Goal: Navigation & Orientation: Find specific page/section

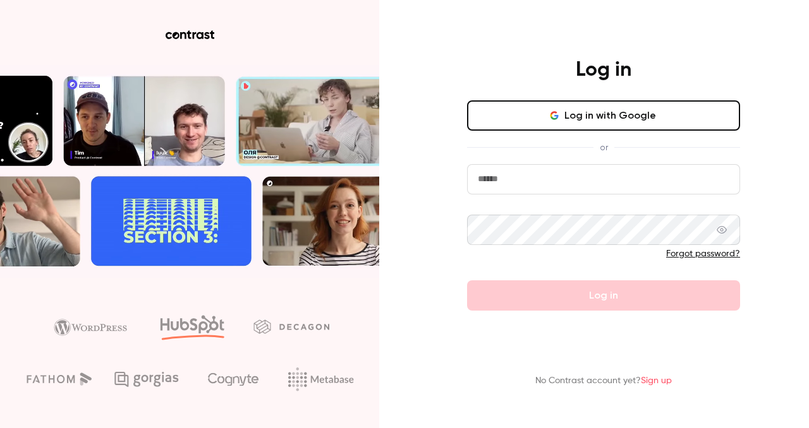
click at [574, 111] on button "Log in with Google" at bounding box center [603, 115] width 273 height 30
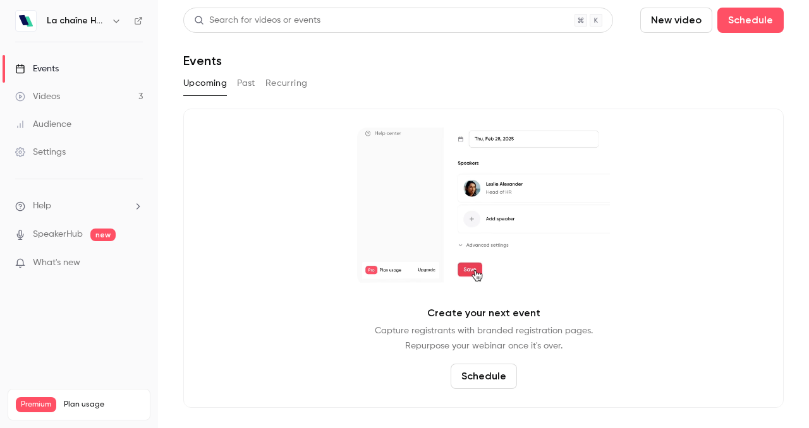
click at [52, 101] on div "Videos" at bounding box center [37, 96] width 45 height 13
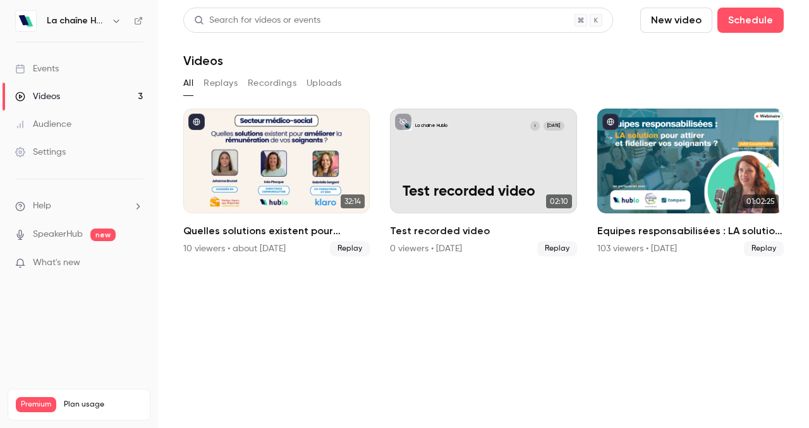
click at [91, 26] on h6 "La chaîne Hublo" at bounding box center [76, 21] width 59 height 13
click at [108, 24] on div "La chaîne Hublo" at bounding box center [85, 20] width 77 height 15
click at [117, 24] on icon "button" at bounding box center [116, 21] width 10 height 10
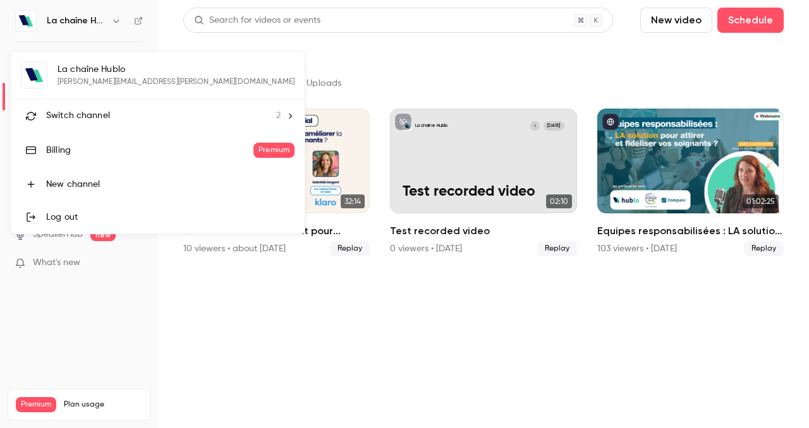
click at [101, 107] on li "Switch channel 2" at bounding box center [158, 115] width 294 height 33
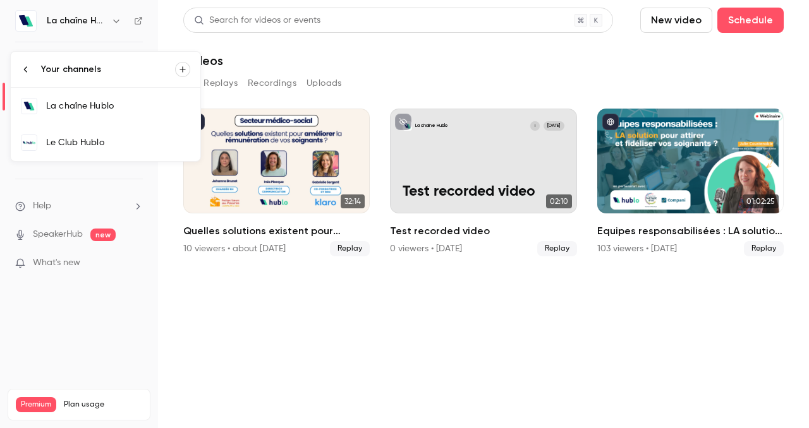
click at [98, 138] on div "Le Club Hublo" at bounding box center [118, 142] width 144 height 13
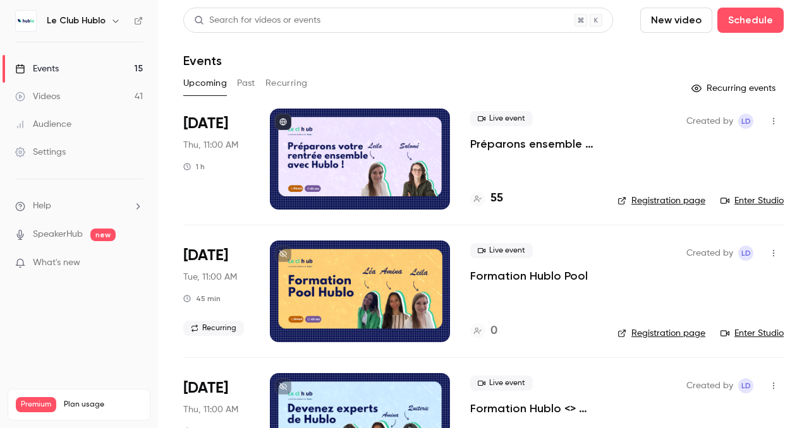
click at [284, 85] on button "Recurring" at bounding box center [286, 83] width 42 height 20
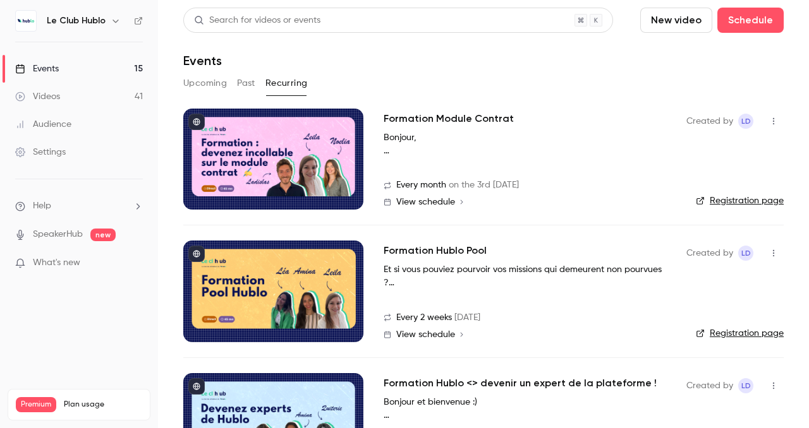
click at [214, 87] on button "Upcoming" at bounding box center [205, 83] width 44 height 20
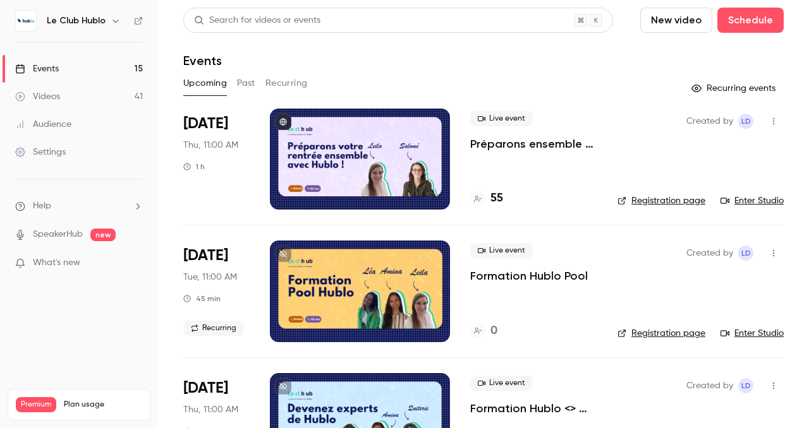
click at [108, 20] on button "button" at bounding box center [115, 20] width 15 height 15
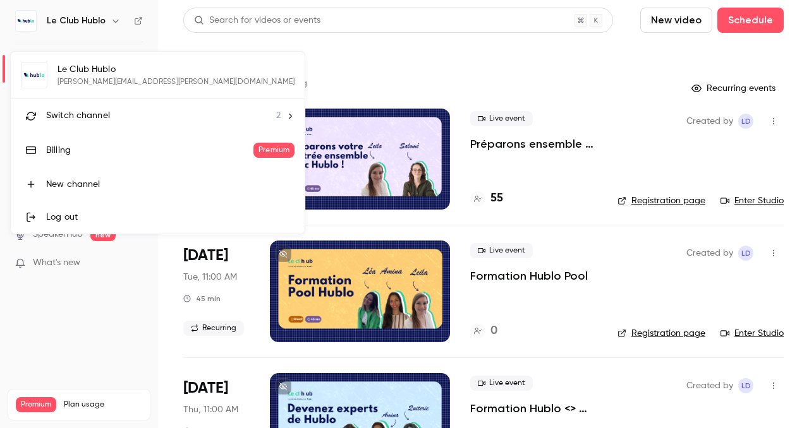
click at [100, 80] on div "Le Club Hublo [PERSON_NAME][EMAIL_ADDRESS][DOMAIN_NAME] Switch channel 2 Billin…" at bounding box center [158, 143] width 294 height 182
click at [108, 114] on span "Switch channel" at bounding box center [78, 115] width 64 height 13
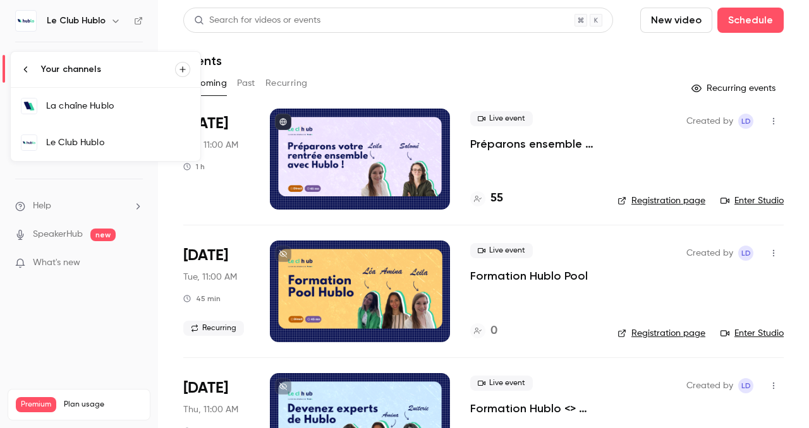
click at [108, 109] on div "La chaîne Hublo" at bounding box center [118, 106] width 144 height 13
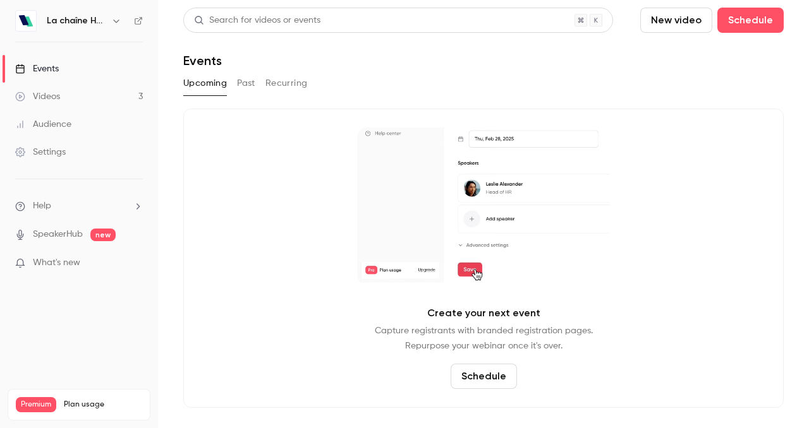
click at [246, 82] on button "Past" at bounding box center [246, 83] width 18 height 20
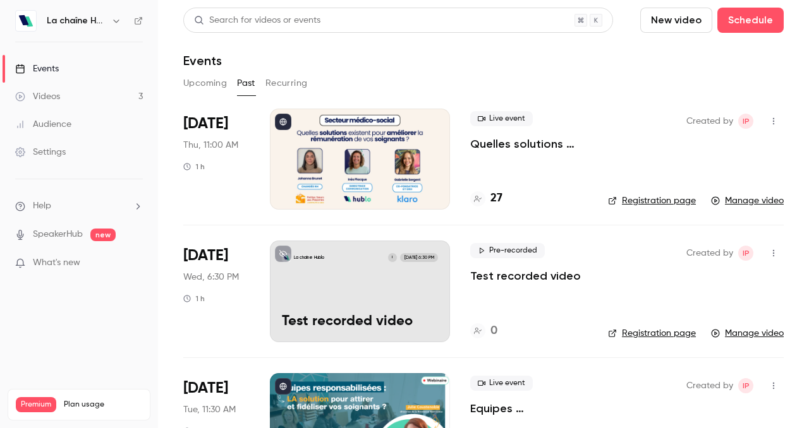
click at [84, 20] on h6 "La chaîne Hublo" at bounding box center [76, 21] width 59 height 13
click at [112, 25] on icon "button" at bounding box center [116, 21] width 10 height 10
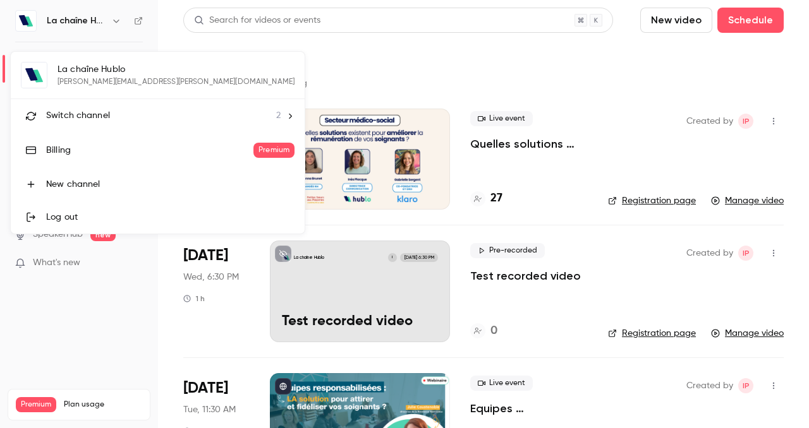
click at [87, 119] on span "Switch channel" at bounding box center [78, 115] width 64 height 13
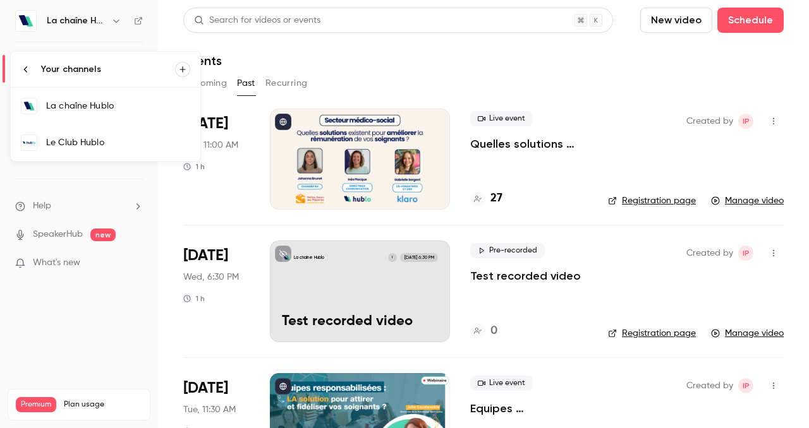
click at [88, 140] on div "Le Club Hublo" at bounding box center [118, 142] width 144 height 13
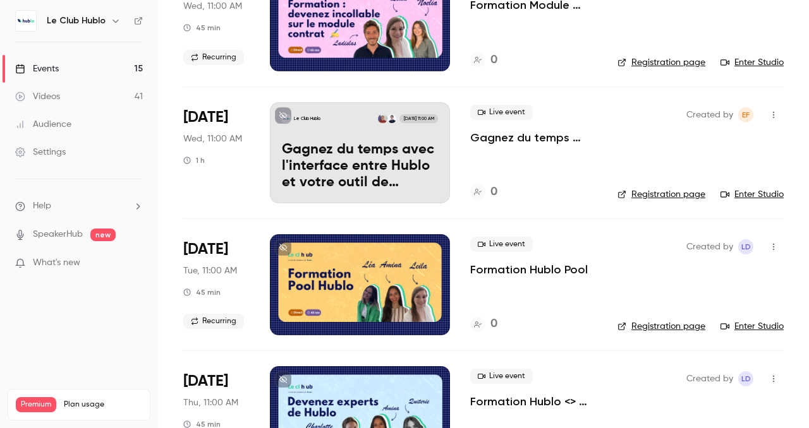
scroll to position [671, 0]
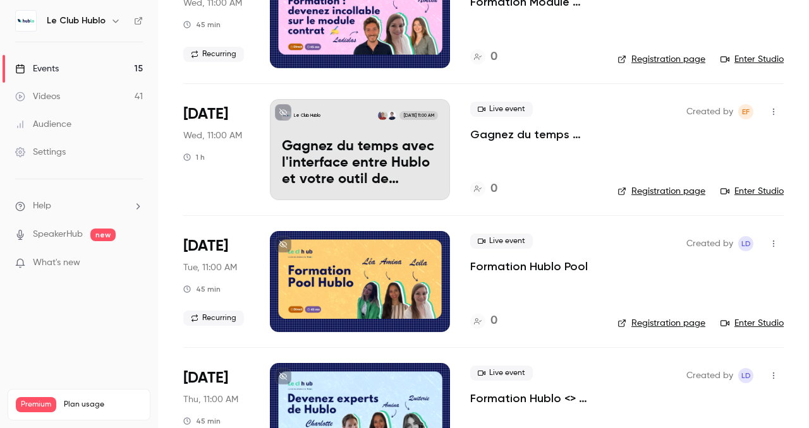
click at [66, 270] on li "What's new" at bounding box center [79, 265] width 128 height 16
click at [66, 265] on span "What's new" at bounding box center [56, 263] width 47 height 13
